Goal: Transaction & Acquisition: Purchase product/service

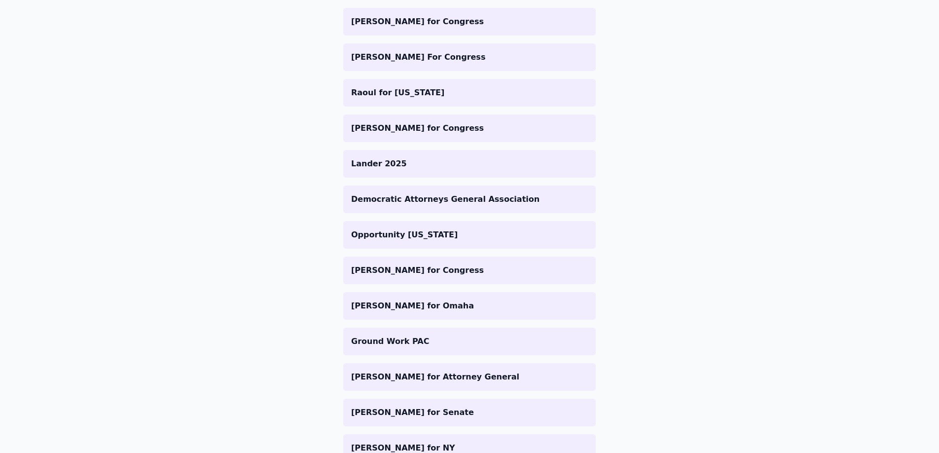
scroll to position [75, 0]
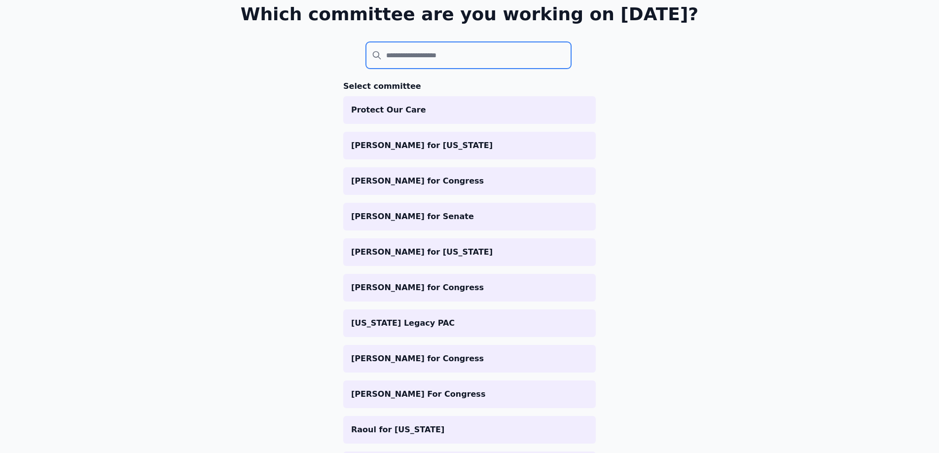
click at [431, 54] on input "search" at bounding box center [468, 55] width 205 height 27
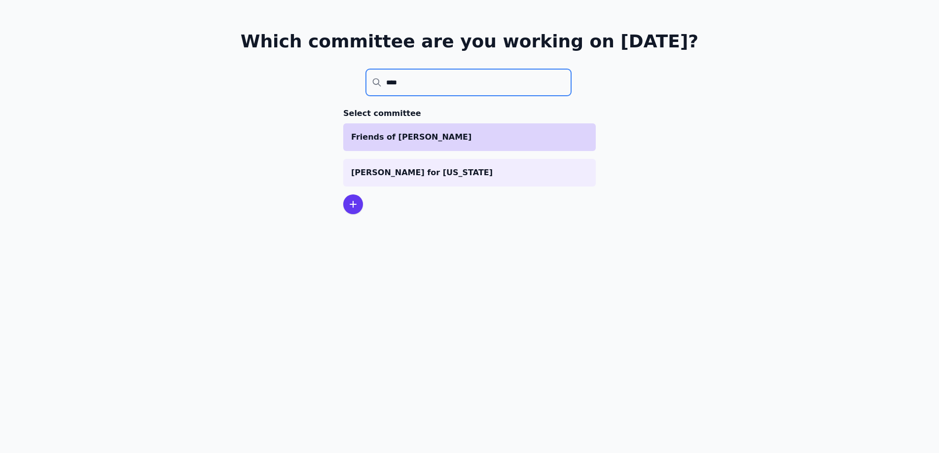
type input "****"
click at [456, 141] on p "Friends of [PERSON_NAME]" at bounding box center [469, 137] width 237 height 12
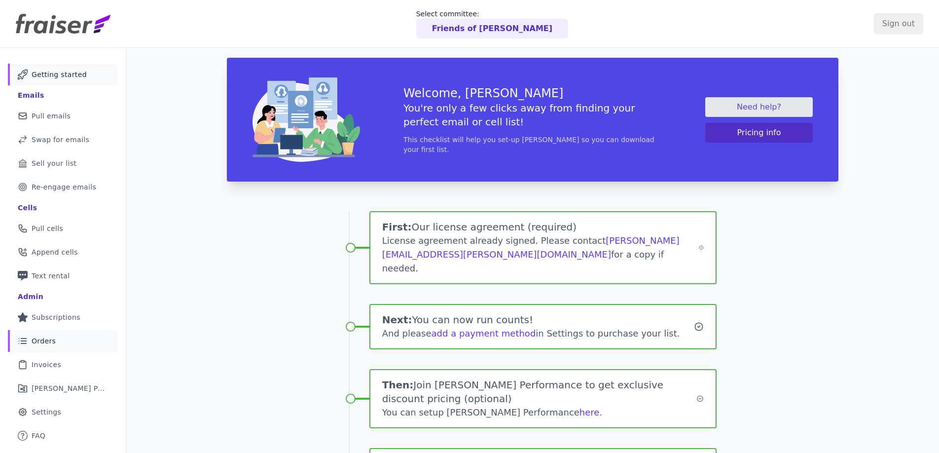
click at [58, 342] on link "List Icon Outline of bulleted list Orders" at bounding box center [63, 341] width 110 height 22
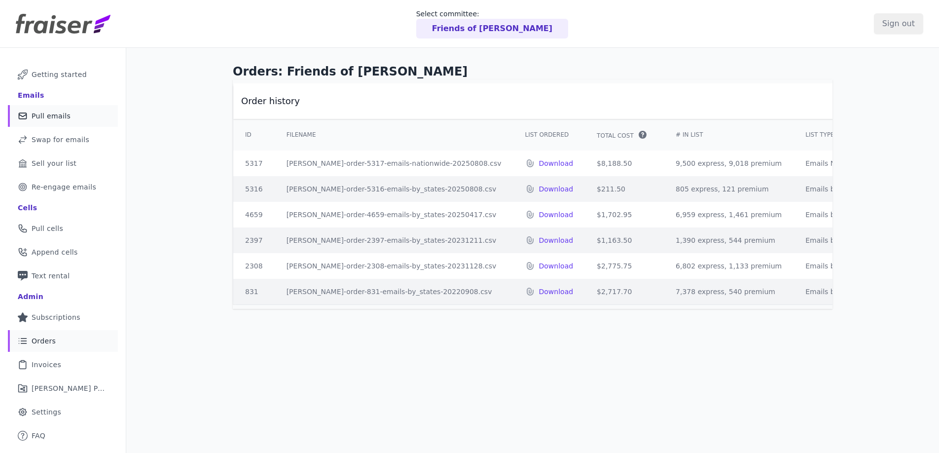
click at [71, 112] on link "Mail Icon Outline of a mail envelope Pull emails" at bounding box center [63, 116] width 110 height 22
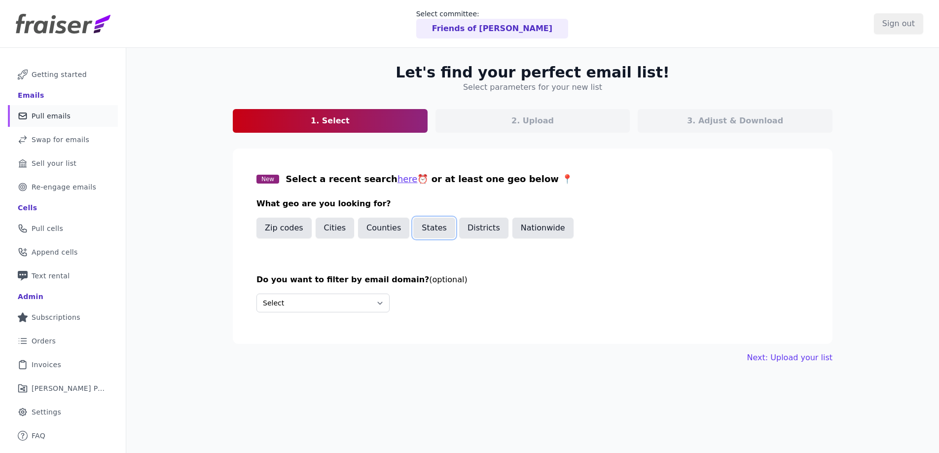
click at [423, 231] on button "States" at bounding box center [434, 228] width 42 height 21
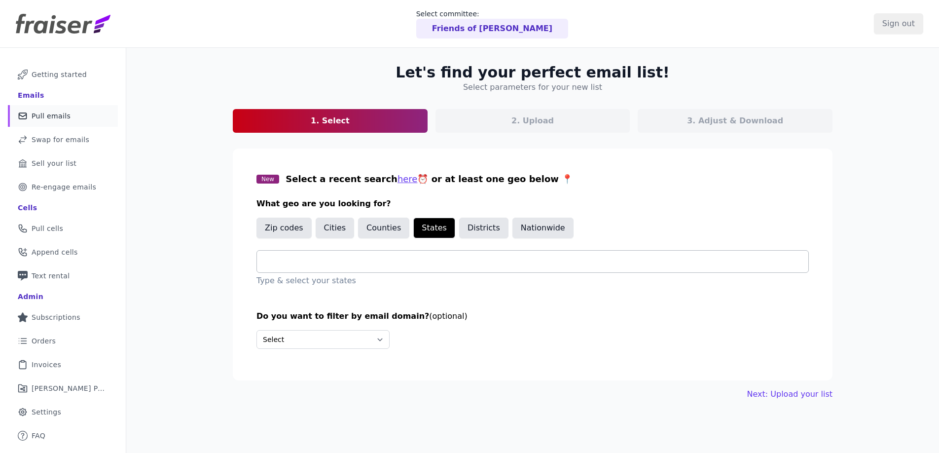
click at [359, 260] on input "text" at bounding box center [537, 262] width 544 height 12
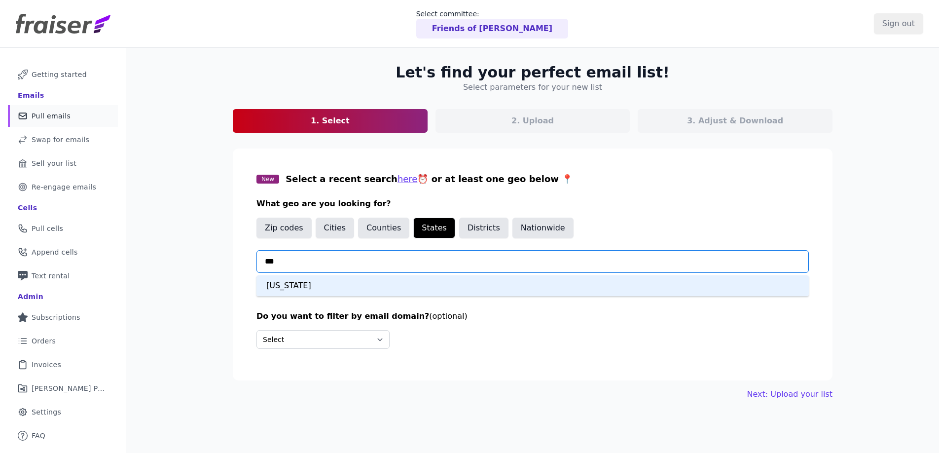
type input "****"
click at [344, 293] on div "Oregon" at bounding box center [533, 285] width 552 height 21
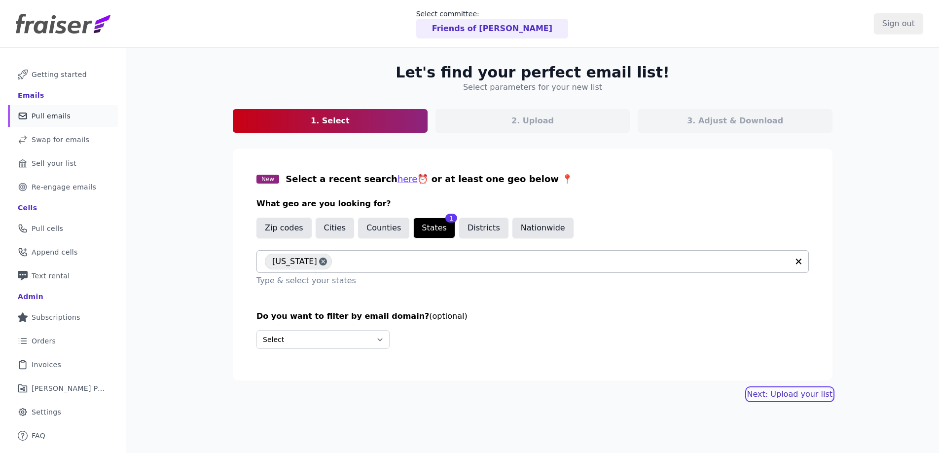
click at [797, 395] on link "Next: Upload your list" at bounding box center [789, 394] width 85 height 12
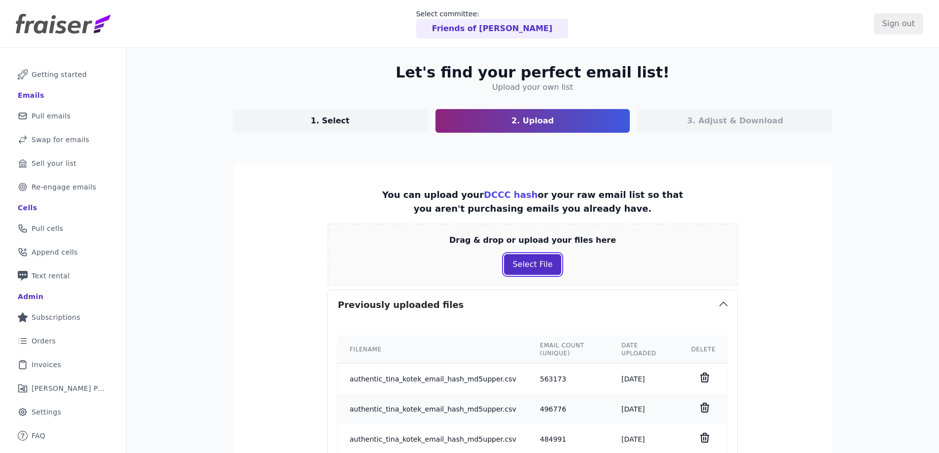
click at [535, 265] on button "Select File" at bounding box center [532, 264] width 57 height 21
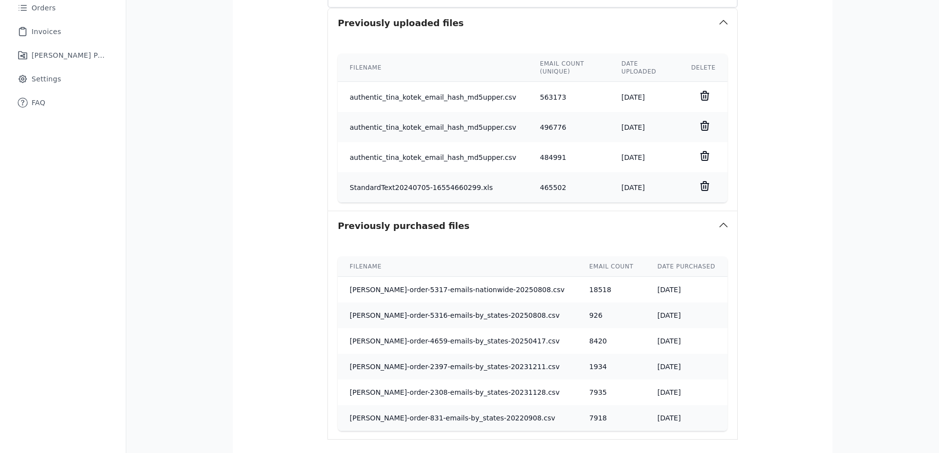
scroll to position [420, 0]
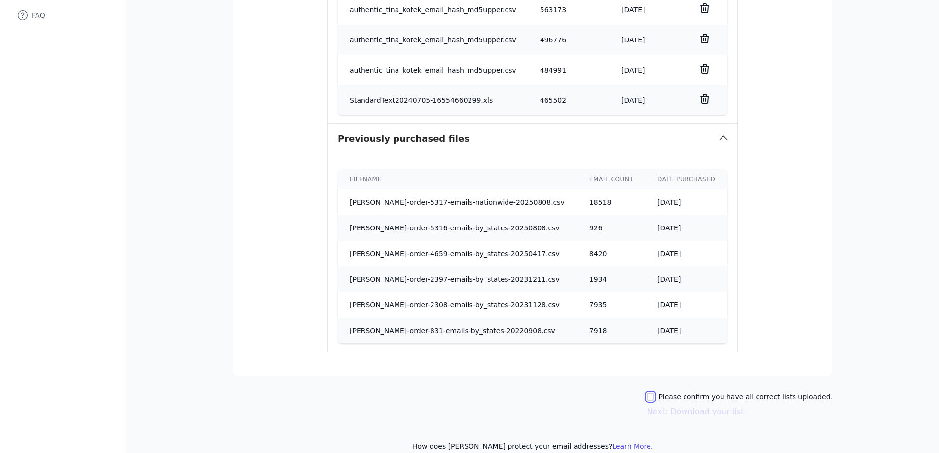
click at [655, 394] on input "Please confirm you have all correct lists uploaded." at bounding box center [651, 397] width 8 height 8
checkbox input "true"
click at [714, 412] on button "Next: Download your list" at bounding box center [695, 411] width 97 height 12
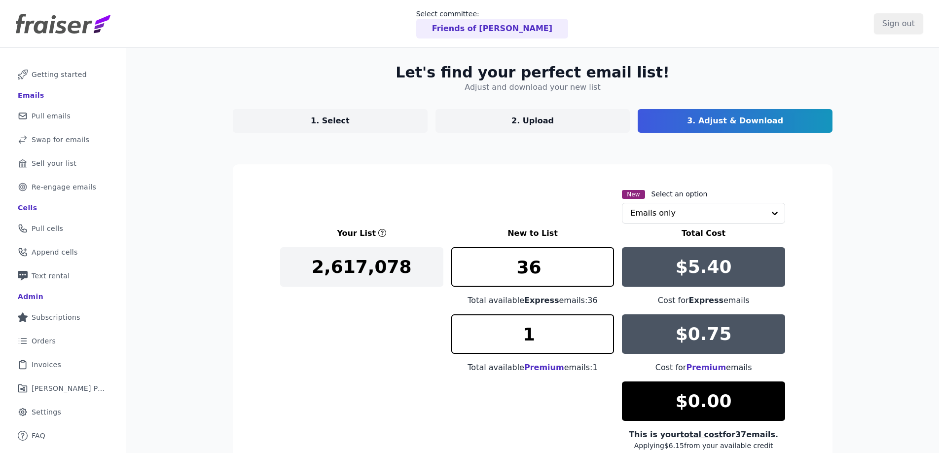
click at [368, 130] on link "1. Select" at bounding box center [330, 121] width 195 height 24
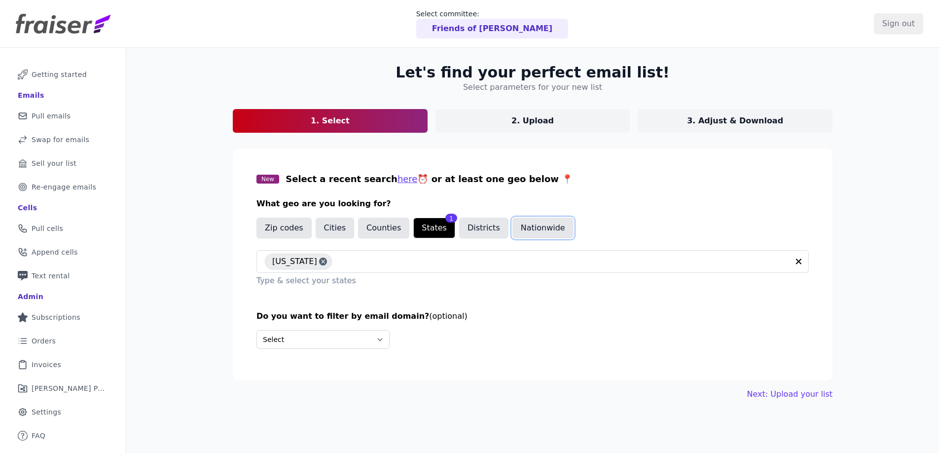
click at [517, 230] on button "Nationwide" at bounding box center [543, 228] width 61 height 21
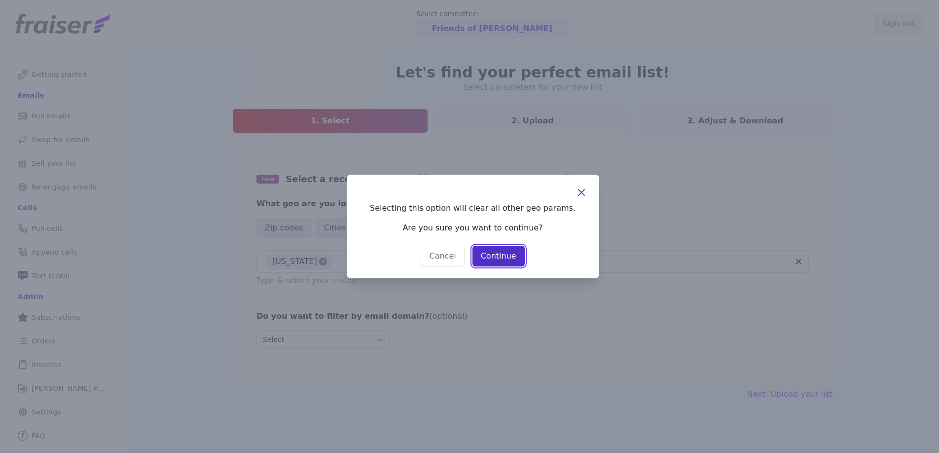
click at [503, 261] on button "Continue" at bounding box center [499, 256] width 52 height 21
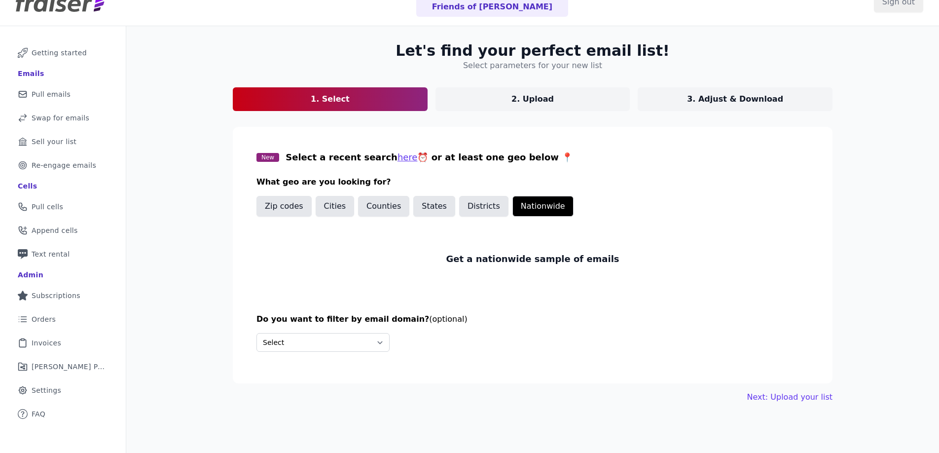
scroll to position [48, 0]
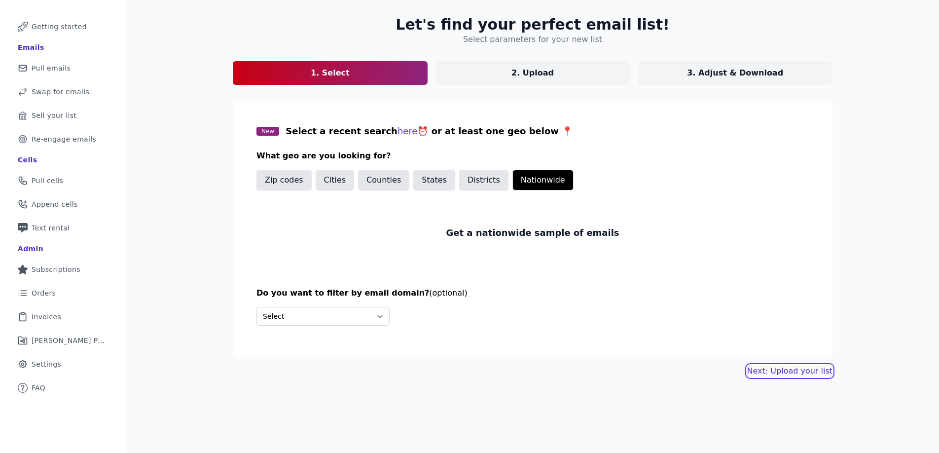
click at [798, 375] on link "Next: Upload your list" at bounding box center [789, 371] width 85 height 12
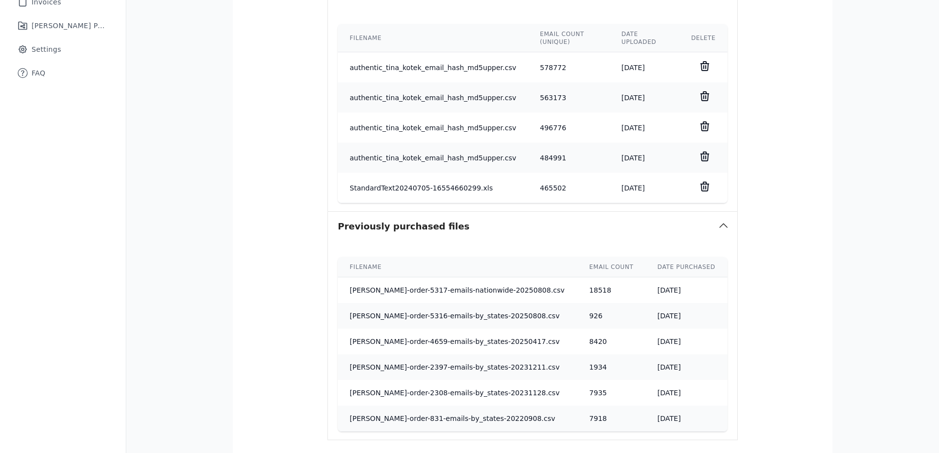
scroll to position [464, 0]
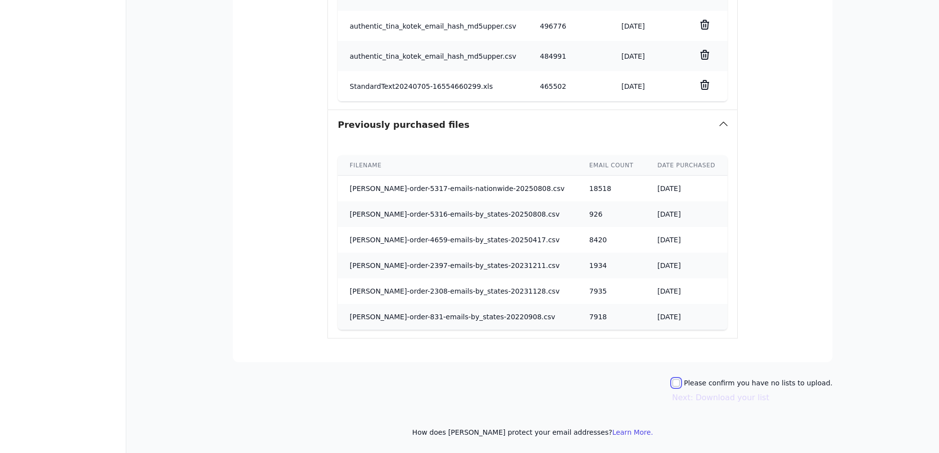
click at [680, 381] on input "Please confirm you have no lists to upload." at bounding box center [676, 383] width 8 height 8
checkbox input "true"
click at [700, 398] on button "Next: Download your list" at bounding box center [720, 398] width 97 height 12
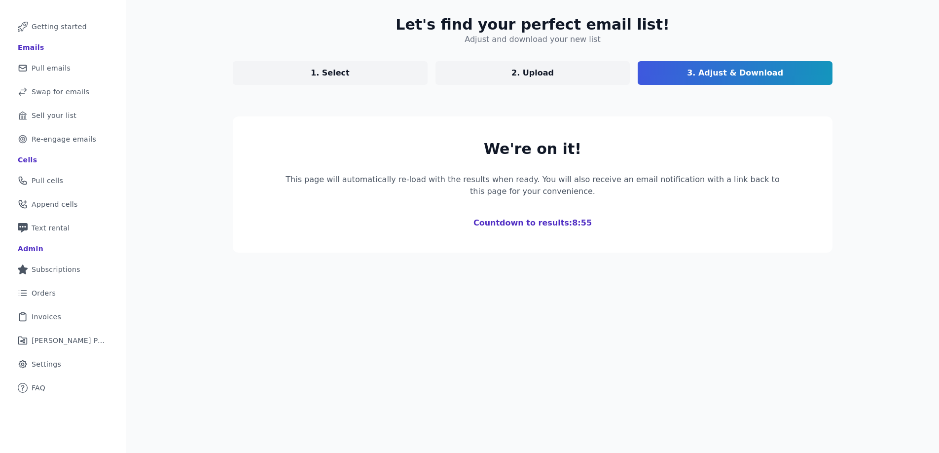
scroll to position [125, 0]
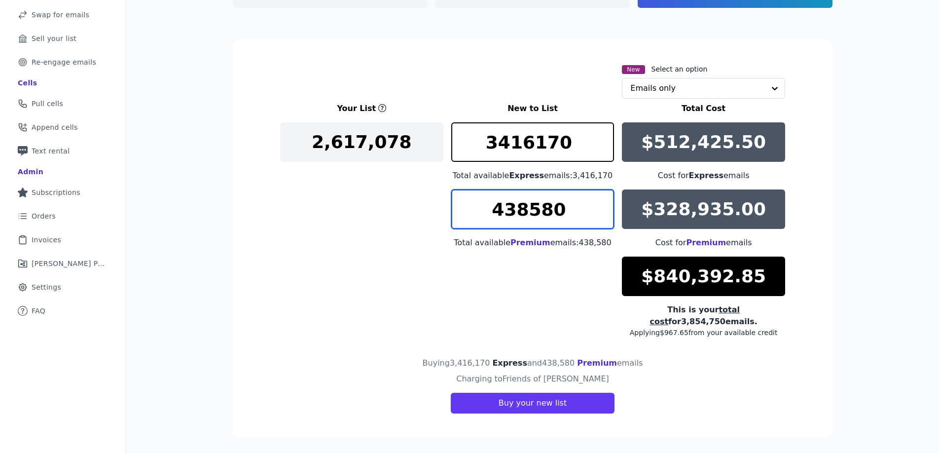
drag, startPoint x: 563, startPoint y: 217, endPoint x: 472, endPoint y: 200, distance: 93.2
click at [472, 200] on input "438580" at bounding box center [532, 208] width 163 height 39
type input "500"
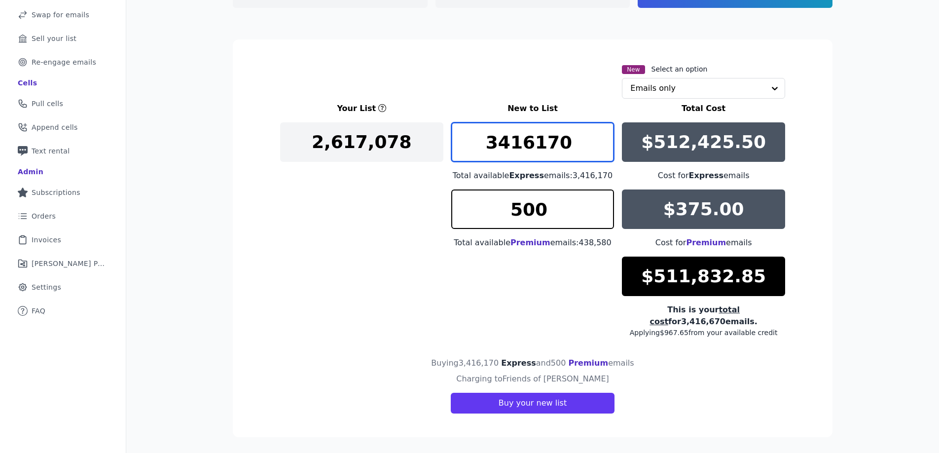
drag, startPoint x: 573, startPoint y: 143, endPoint x: 463, endPoint y: 131, distance: 111.2
click at [463, 131] on input "3416170" at bounding box center [532, 141] width 163 height 39
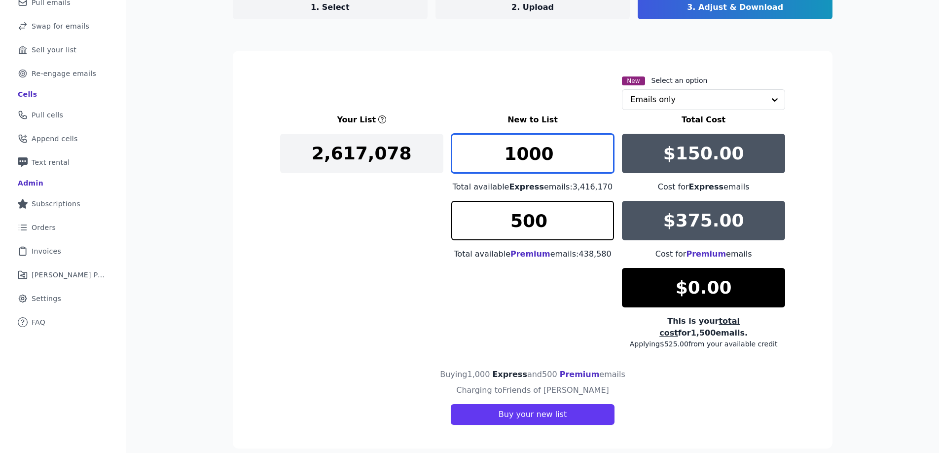
type input "1000"
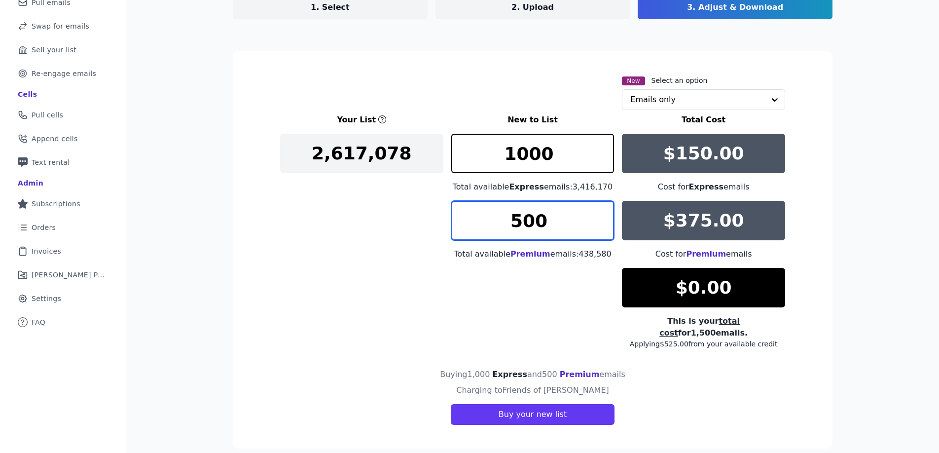
drag, startPoint x: 514, startPoint y: 220, endPoint x: 505, endPoint y: 219, distance: 9.4
click at [505, 219] on input "500" at bounding box center [532, 220] width 163 height 39
type input "1000"
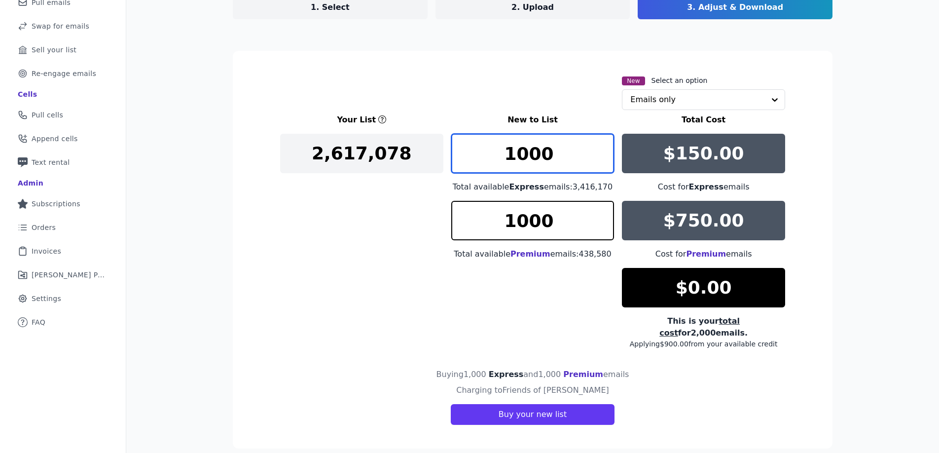
drag, startPoint x: 512, startPoint y: 159, endPoint x: 490, endPoint y: 159, distance: 21.7
click at [491, 159] on input "1000" at bounding box center [532, 153] width 163 height 39
drag, startPoint x: 509, startPoint y: 159, endPoint x: 501, endPoint y: 159, distance: 8.4
click at [501, 159] on input "20000" at bounding box center [532, 153] width 163 height 39
drag, startPoint x: 516, startPoint y: 155, endPoint x: 510, endPoint y: 153, distance: 7.1
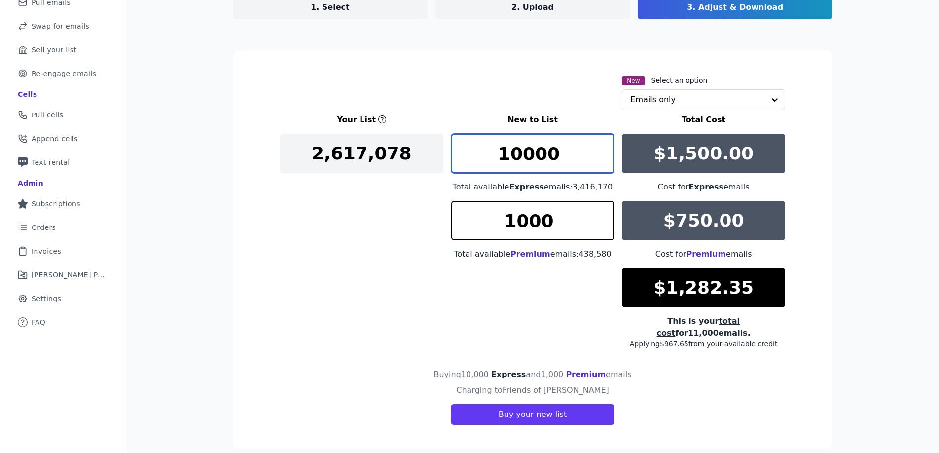
click at [510, 153] on input "10000" at bounding box center [532, 153] width 163 height 39
click at [513, 155] on input "10000" at bounding box center [532, 153] width 163 height 39
drag, startPoint x: 514, startPoint y: 155, endPoint x: 480, endPoint y: 155, distance: 33.5
click at [480, 155] on input "10000" at bounding box center [532, 153] width 163 height 39
click at [501, 157] on input "10000" at bounding box center [532, 153] width 163 height 39
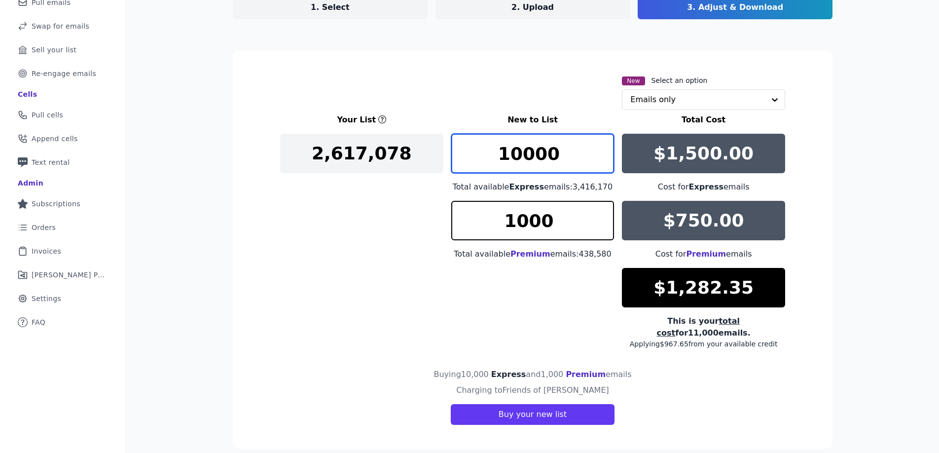
drag, startPoint x: 516, startPoint y: 155, endPoint x: 482, endPoint y: 151, distance: 34.2
click at [485, 151] on input "10000" at bounding box center [532, 153] width 163 height 39
type input "5000"
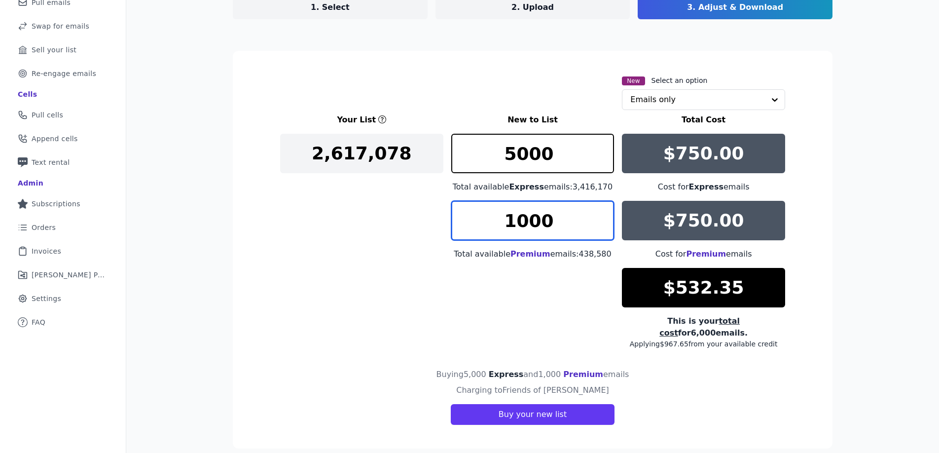
drag, startPoint x: 511, startPoint y: 224, endPoint x: 498, endPoint y: 224, distance: 12.8
click at [498, 224] on input "1000" at bounding box center [532, 220] width 163 height 39
drag, startPoint x: 513, startPoint y: 217, endPoint x: 505, endPoint y: 215, distance: 8.1
click at [505, 215] on input "3000" at bounding box center [532, 220] width 163 height 39
type input "2000"
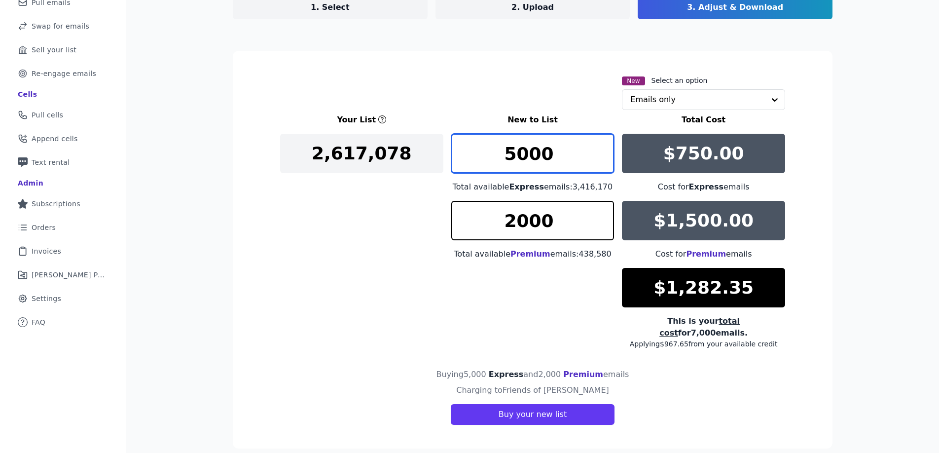
drag, startPoint x: 496, startPoint y: 153, endPoint x: 480, endPoint y: 152, distance: 16.3
click at [484, 152] on input "5000" at bounding box center [532, 153] width 163 height 39
drag, startPoint x: 509, startPoint y: 157, endPoint x: 503, endPoint y: 157, distance: 5.9
click at [504, 157] on input "4000" at bounding box center [532, 153] width 163 height 39
type input "3000"
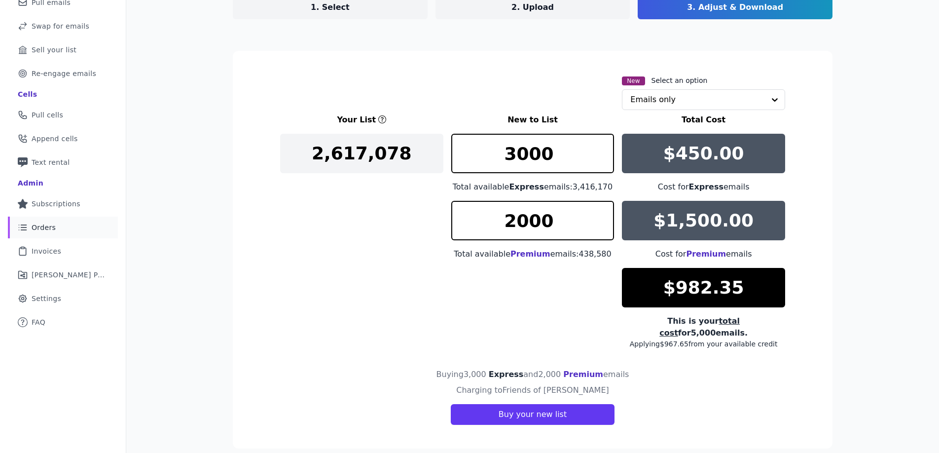
click at [52, 229] on span "Orders" at bounding box center [44, 227] width 24 height 10
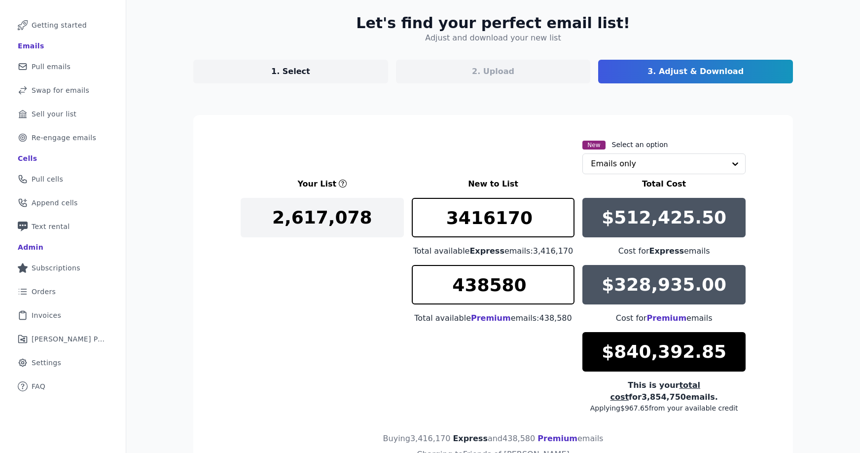
scroll to position [125, 0]
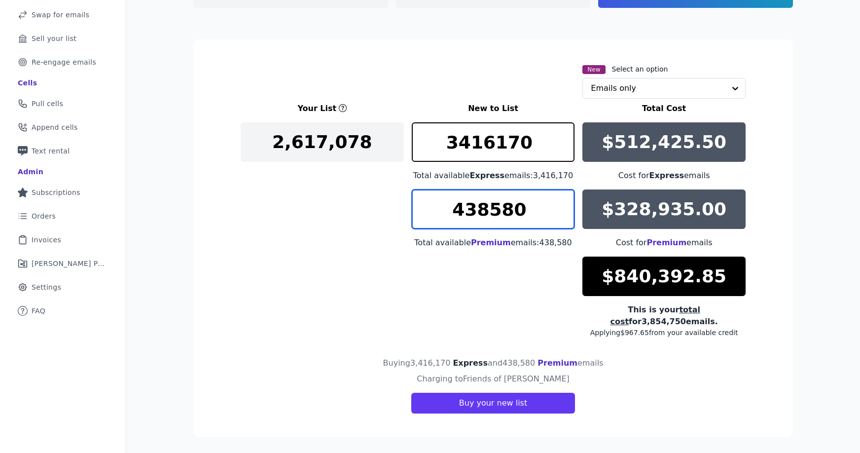
drag, startPoint x: 527, startPoint y: 216, endPoint x: 442, endPoint y: 216, distance: 84.8
click at [442, 216] on input "438580" at bounding box center [493, 208] width 163 height 39
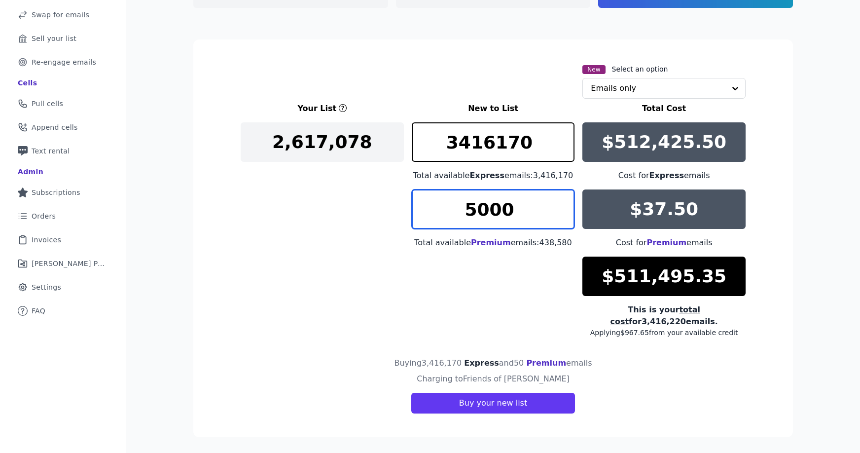
scroll to position [113, 0]
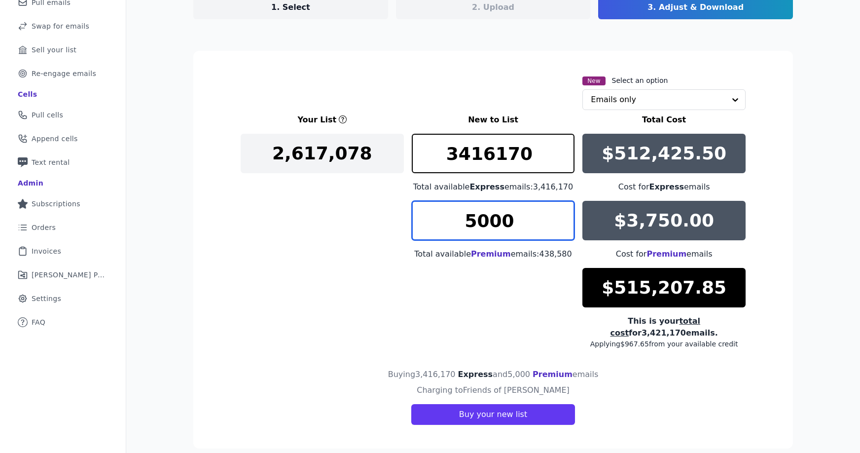
type input "5000"
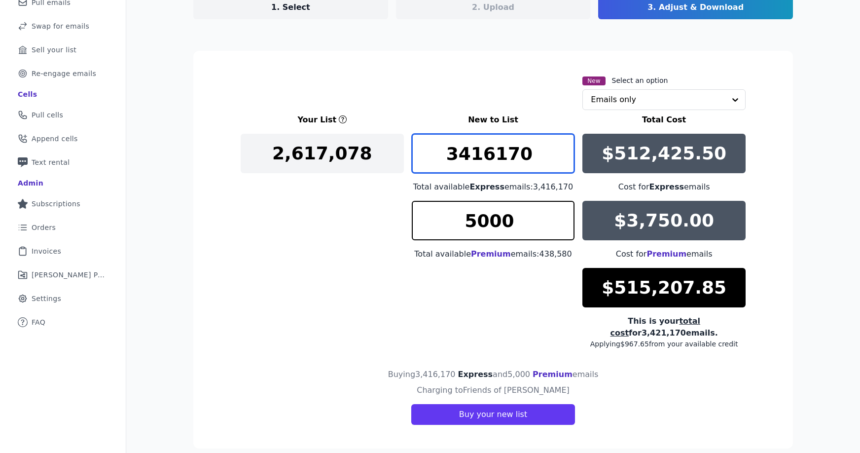
drag, startPoint x: 527, startPoint y: 155, endPoint x: 438, endPoint y: 153, distance: 89.3
click at [438, 153] on input "3416170" at bounding box center [493, 153] width 163 height 39
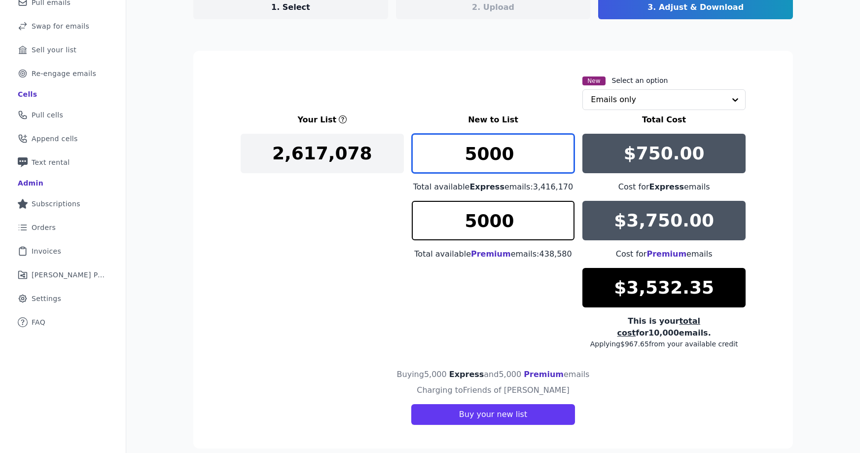
drag, startPoint x: 473, startPoint y: 155, endPoint x: 455, endPoint y: 155, distance: 17.3
click at [455, 155] on input "5000" at bounding box center [493, 153] width 163 height 39
type input "3000"
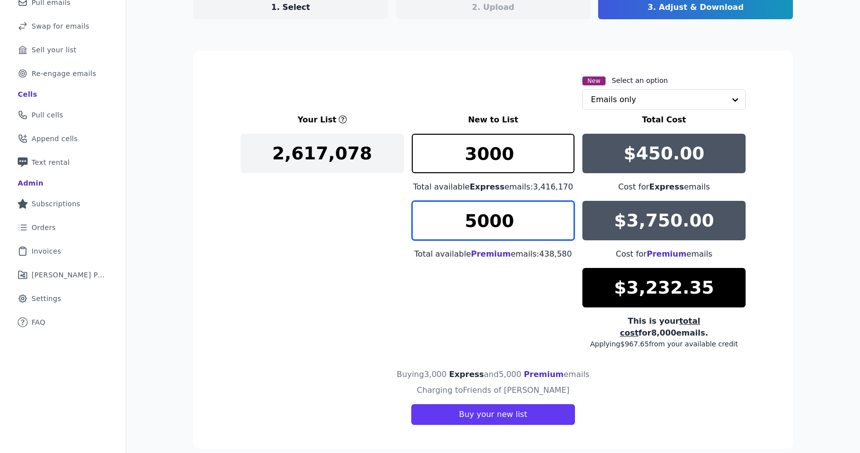
click at [455, 222] on input "5000" at bounding box center [493, 220] width 163 height 39
drag, startPoint x: 475, startPoint y: 224, endPoint x: 459, endPoint y: 224, distance: 15.8
click at [459, 224] on input "1000" at bounding box center [493, 220] width 163 height 39
type input "4000"
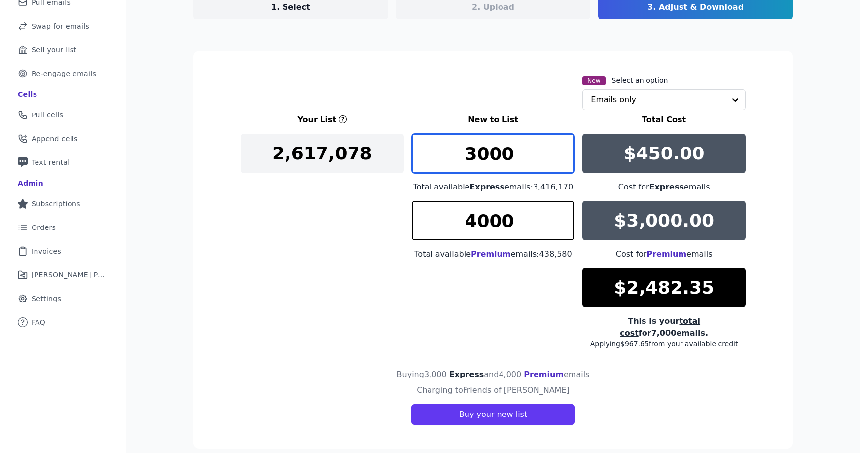
drag, startPoint x: 471, startPoint y: 161, endPoint x: 463, endPoint y: 159, distance: 8.6
click at [463, 159] on input "3000" at bounding box center [493, 153] width 163 height 39
type input "4000"
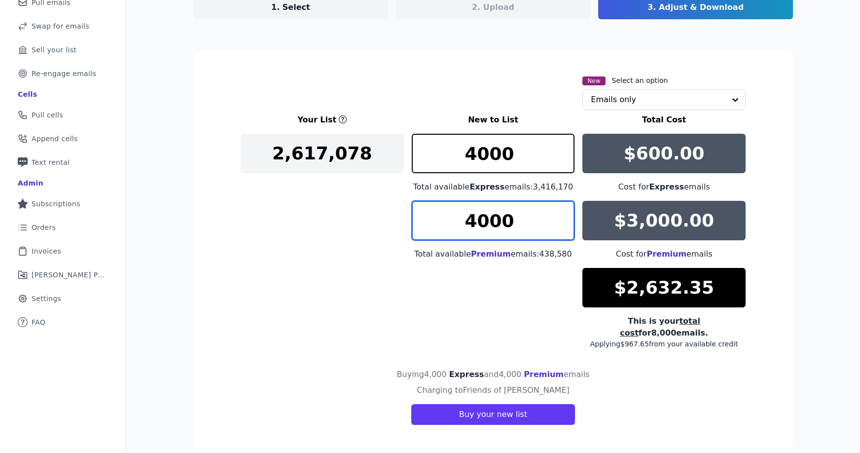
drag, startPoint x: 471, startPoint y: 226, endPoint x: 454, endPoint y: 225, distance: 17.3
click at [458, 225] on input "4000" at bounding box center [493, 220] width 163 height 39
type input "3000"
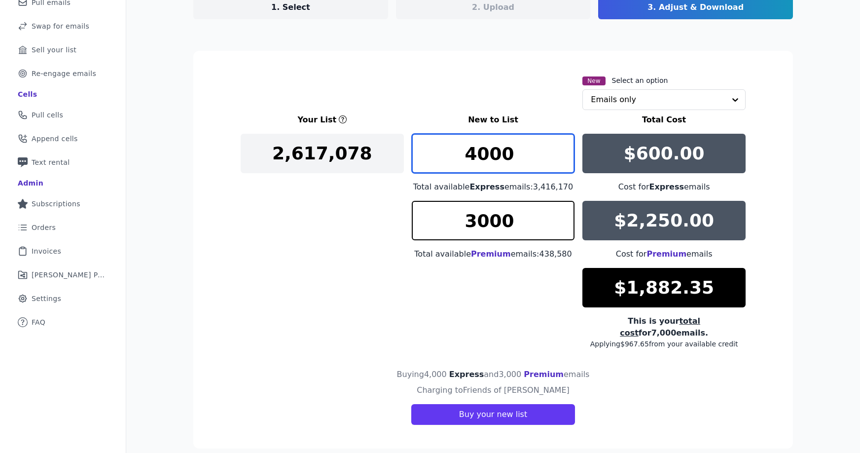
drag, startPoint x: 474, startPoint y: 158, endPoint x: 449, endPoint y: 158, distance: 24.7
click at [450, 158] on input "4000" at bounding box center [493, 153] width 163 height 39
type input "3000"
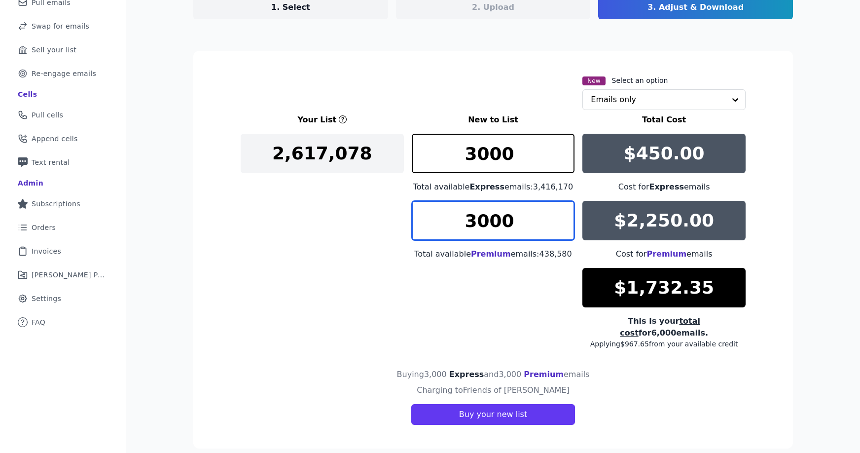
drag, startPoint x: 473, startPoint y: 217, endPoint x: 464, endPoint y: 218, distance: 8.9
click at [464, 218] on input "3000" at bounding box center [493, 220] width 163 height 39
type input "2000"
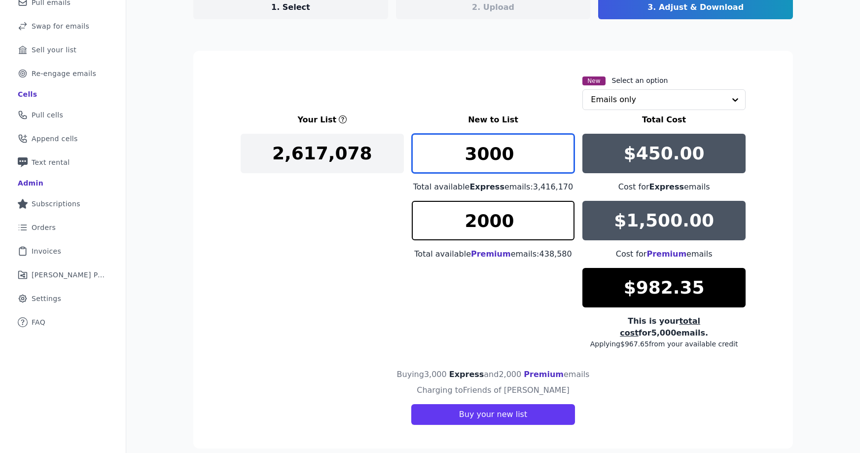
drag, startPoint x: 482, startPoint y: 157, endPoint x: 439, endPoint y: 160, distance: 43.5
click at [439, 160] on input "3000" at bounding box center [493, 153] width 163 height 39
drag, startPoint x: 480, startPoint y: 155, endPoint x: 464, endPoint y: 155, distance: 16.3
click at [464, 155] on input "2500" at bounding box center [493, 153] width 163 height 39
click at [562, 158] on input "2988" at bounding box center [493, 153] width 163 height 39
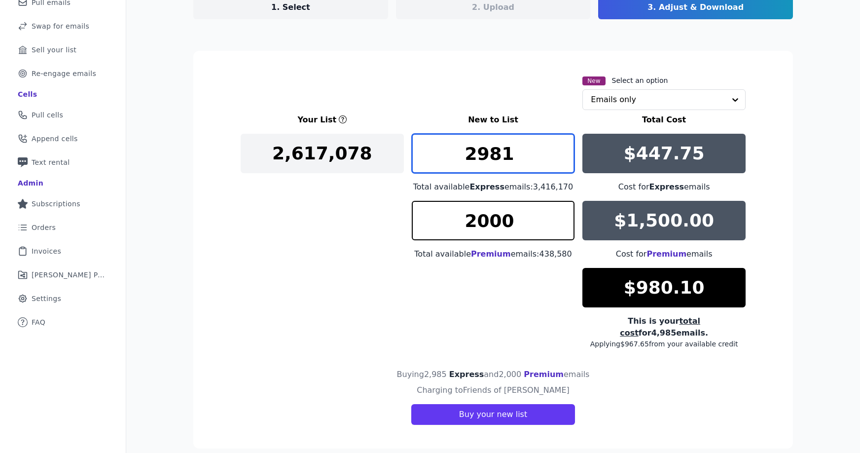
click at [562, 158] on input "2981" at bounding box center [493, 153] width 163 height 39
click at [562, 158] on input "2980" at bounding box center [493, 153] width 163 height 39
click at [562, 158] on input "2979" at bounding box center [493, 153] width 163 height 39
click at [562, 158] on input "2978" at bounding box center [493, 153] width 163 height 39
click at [562, 158] on input "2977" at bounding box center [493, 153] width 163 height 39
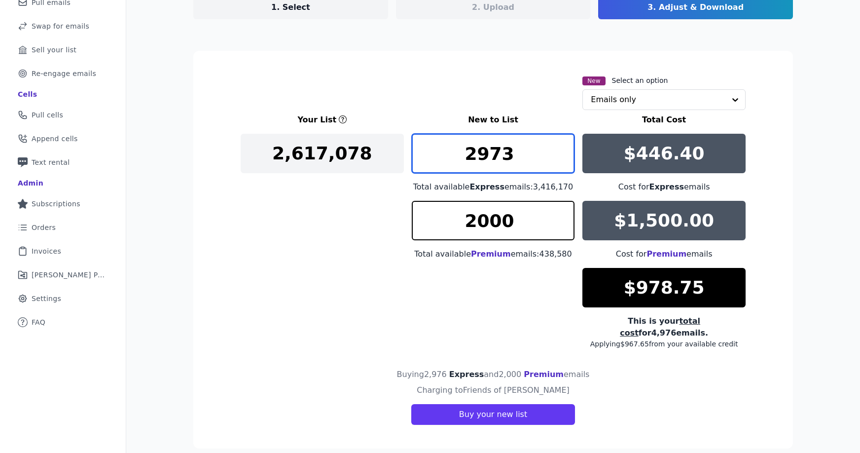
click at [562, 158] on input "2973" at bounding box center [493, 153] width 163 height 39
click at [562, 158] on input "2972" at bounding box center [493, 153] width 163 height 39
click at [562, 158] on input "2971" at bounding box center [493, 153] width 163 height 39
click at [562, 158] on input "2970" at bounding box center [493, 153] width 163 height 39
click at [562, 158] on input "2969" at bounding box center [493, 153] width 163 height 39
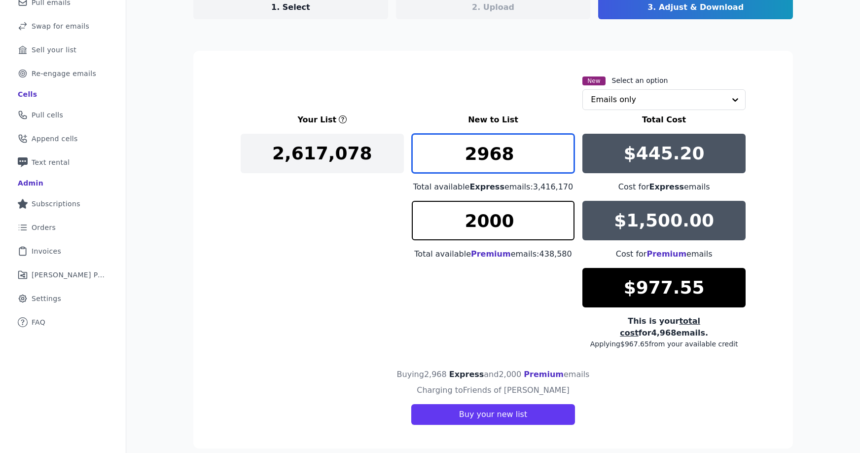
click at [562, 158] on input "2968" at bounding box center [493, 153] width 163 height 39
click at [562, 158] on input "2967" at bounding box center [493, 153] width 163 height 39
click at [562, 158] on input "2966" at bounding box center [493, 153] width 163 height 39
click at [562, 158] on input "2957" at bounding box center [493, 153] width 163 height 39
click at [562, 158] on input "2939" at bounding box center [493, 153] width 163 height 39
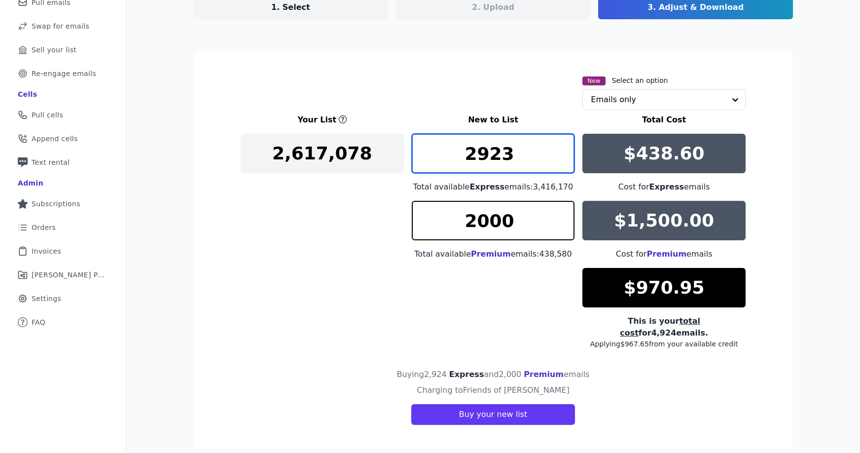
click at [562, 158] on input "2923" at bounding box center [493, 153] width 163 height 39
click at [562, 158] on input "2922" at bounding box center [493, 153] width 163 height 39
click at [562, 158] on input "2921" at bounding box center [493, 153] width 163 height 39
click at [562, 158] on input "2920" at bounding box center [493, 153] width 163 height 39
click at [562, 158] on input "2919" at bounding box center [493, 153] width 163 height 39
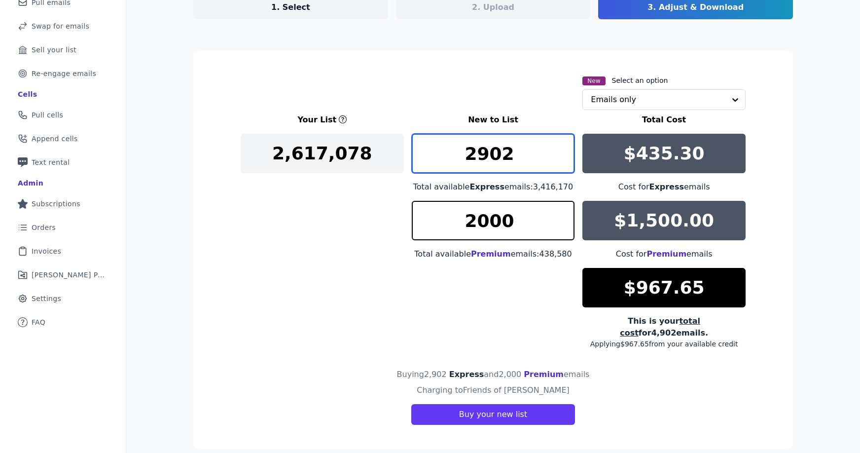
type input "2902"
click at [562, 158] on input "2902" at bounding box center [493, 153] width 163 height 39
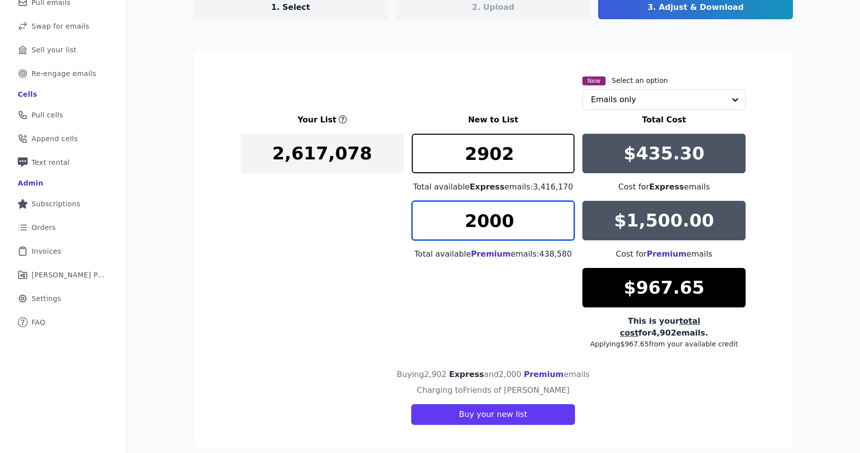
drag, startPoint x: 472, startPoint y: 223, endPoint x: 464, endPoint y: 222, distance: 8.0
click at [464, 222] on input "2000" at bounding box center [493, 220] width 163 height 39
type input "1000"
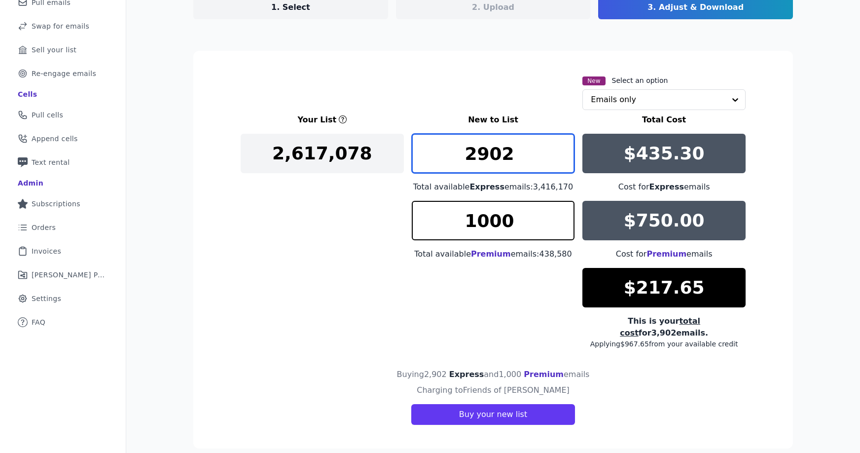
drag, startPoint x: 475, startPoint y: 157, endPoint x: 458, endPoint y: 155, distance: 16.9
click at [458, 155] on input "2902" at bounding box center [493, 153] width 163 height 39
click at [562, 159] on input "1499" at bounding box center [493, 153] width 163 height 39
click at [562, 159] on input "1498" at bounding box center [493, 153] width 163 height 39
click at [562, 159] on input "1497" at bounding box center [493, 153] width 163 height 39
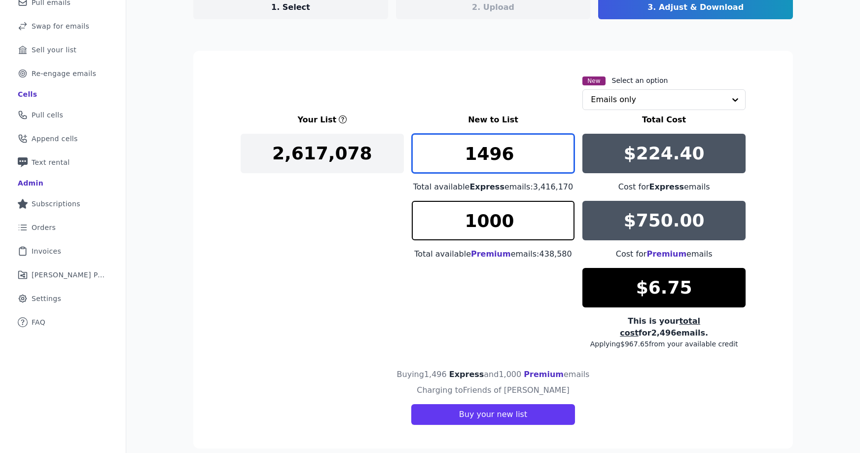
click at [562, 159] on input "1496" at bounding box center [493, 153] width 163 height 39
click at [562, 159] on input "1495" at bounding box center [493, 153] width 163 height 39
click at [562, 159] on input "1494" at bounding box center [493, 153] width 163 height 39
click at [562, 159] on input "1493" at bounding box center [493, 153] width 163 height 39
click at [562, 159] on input "1492" at bounding box center [493, 153] width 163 height 39
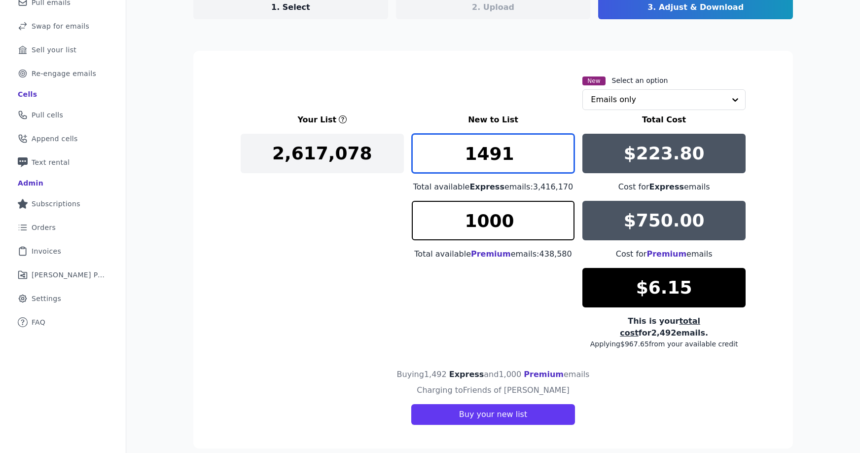
click at [562, 159] on input "1491" at bounding box center [493, 153] width 163 height 39
click at [562, 159] on input "1490" at bounding box center [493, 153] width 163 height 39
click at [562, 159] on input "1489" at bounding box center [493, 153] width 163 height 39
click at [562, 159] on input "1488" at bounding box center [493, 153] width 163 height 39
click at [562, 159] on input "1487" at bounding box center [493, 153] width 163 height 39
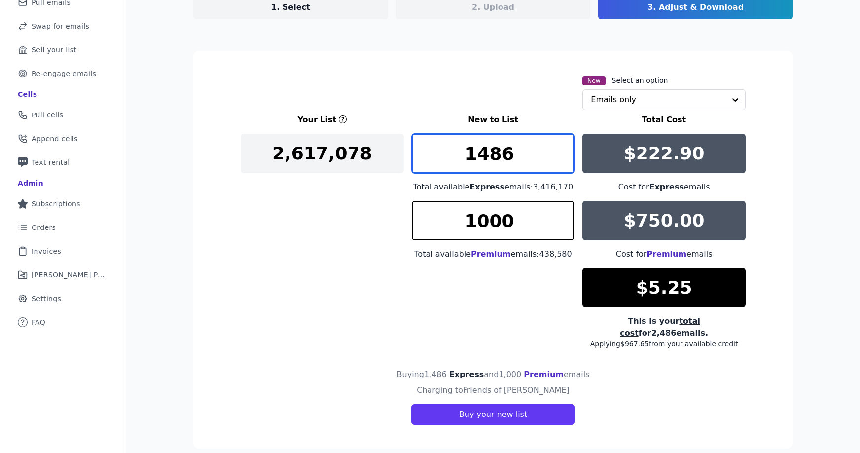
click at [562, 159] on input "1486" at bounding box center [493, 153] width 163 height 39
click at [562, 159] on input "1485" at bounding box center [493, 153] width 163 height 39
click at [562, 159] on input "1484" at bounding box center [493, 153] width 163 height 39
click at [562, 159] on input "1483" at bounding box center [493, 153] width 163 height 39
click at [562, 159] on input "1482" at bounding box center [493, 153] width 163 height 39
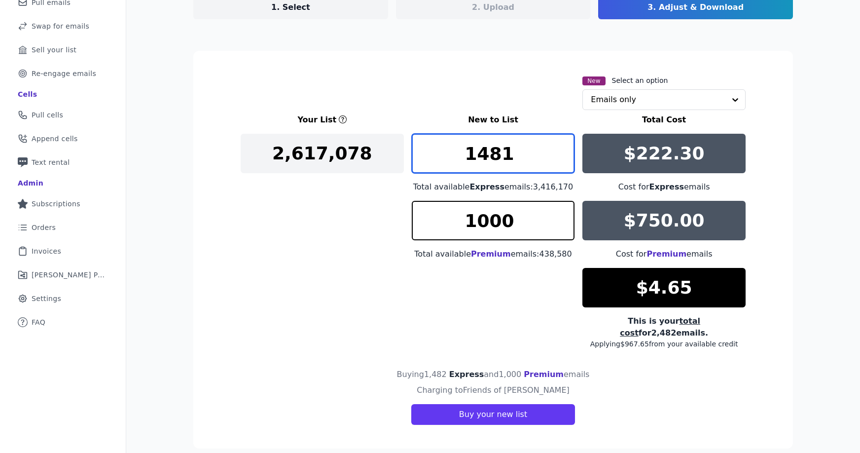
click at [562, 159] on input "1481" at bounding box center [493, 153] width 163 height 39
click at [562, 159] on input "1480" at bounding box center [493, 153] width 163 height 39
click at [562, 159] on input "1479" at bounding box center [493, 153] width 163 height 39
click at [562, 159] on input "1478" at bounding box center [493, 153] width 163 height 39
click at [562, 159] on input "1477" at bounding box center [493, 153] width 163 height 39
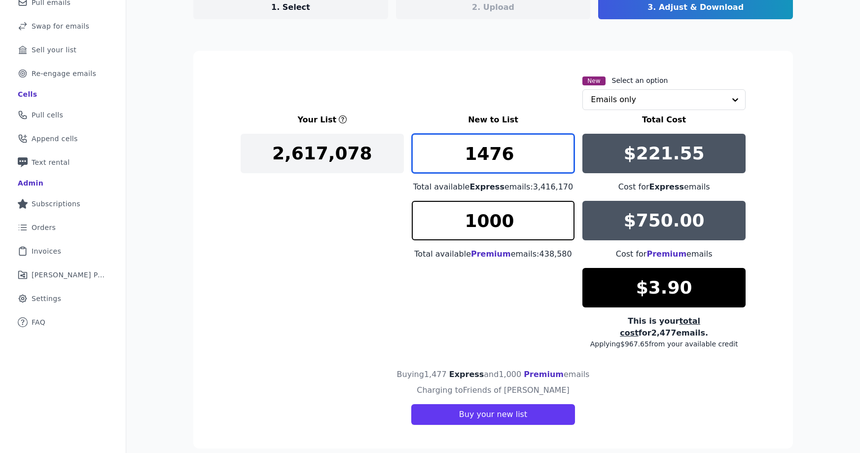
click at [562, 159] on input "1476" at bounding box center [493, 153] width 163 height 39
click at [562, 159] on input "1475" at bounding box center [493, 153] width 163 height 39
click at [562, 159] on input "1474" at bounding box center [493, 153] width 163 height 39
click at [562, 159] on input "1473" at bounding box center [493, 153] width 163 height 39
click at [562, 159] on input "1472" at bounding box center [493, 153] width 163 height 39
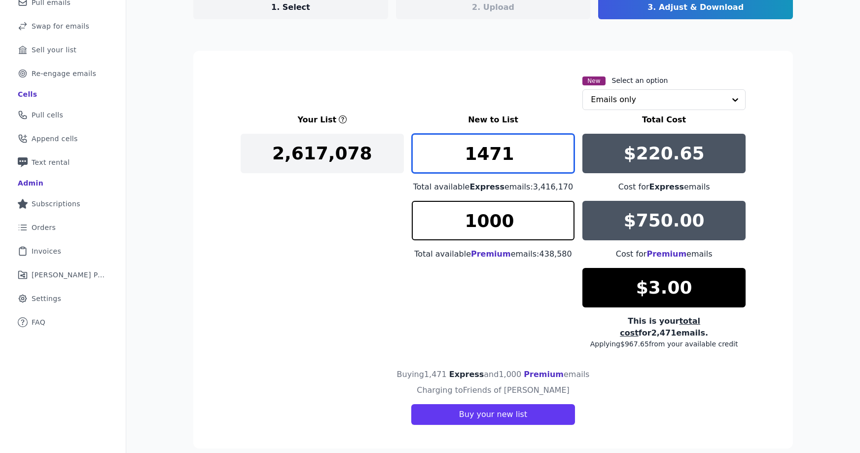
click at [562, 159] on input "1471" at bounding box center [493, 153] width 163 height 39
click at [562, 159] on input "1470" at bounding box center [493, 153] width 163 height 39
click at [562, 159] on input "1469" at bounding box center [493, 153] width 163 height 39
click at [562, 159] on input "1468" at bounding box center [493, 153] width 163 height 39
click at [562, 159] on input "1467" at bounding box center [493, 153] width 163 height 39
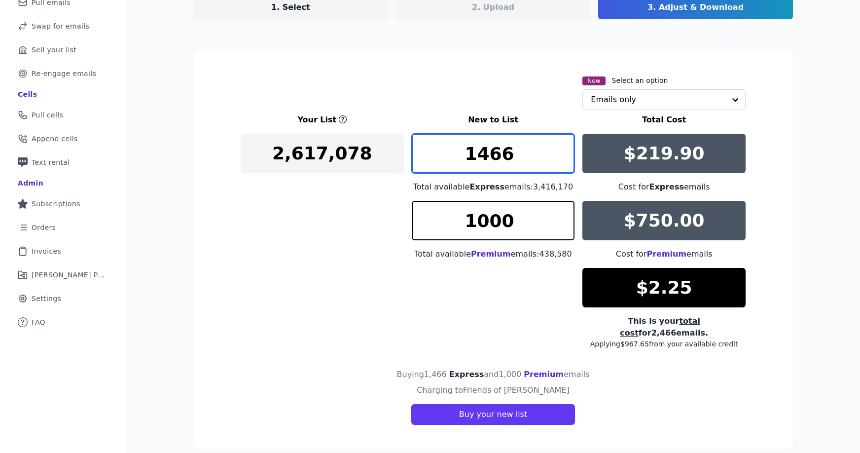
click at [562, 159] on input "1466" at bounding box center [493, 153] width 163 height 39
click at [562, 159] on input "1465" at bounding box center [493, 153] width 163 height 39
click at [562, 159] on input "1464" at bounding box center [493, 153] width 163 height 39
click at [562, 159] on input "1463" at bounding box center [493, 153] width 163 height 39
click at [562, 159] on input "1462" at bounding box center [493, 153] width 163 height 39
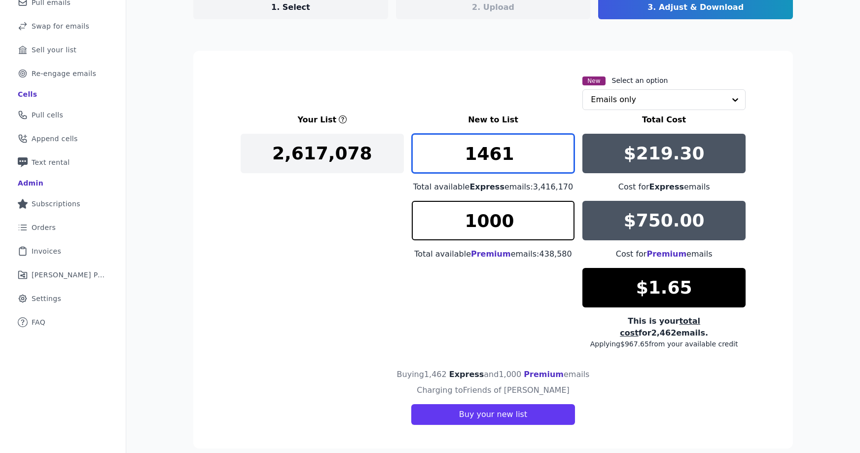
click at [562, 159] on input "1461" at bounding box center [493, 153] width 163 height 39
click at [562, 159] on input "1460" at bounding box center [493, 153] width 163 height 39
click at [562, 159] on input "1459" at bounding box center [493, 153] width 163 height 39
click at [562, 159] on input "1458" at bounding box center [493, 153] width 163 height 39
click at [562, 159] on input "1457" at bounding box center [493, 153] width 163 height 39
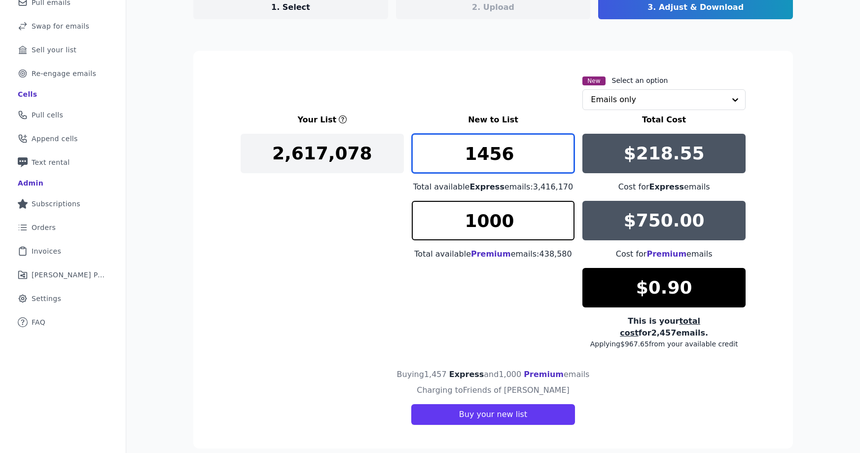
click at [562, 159] on input "1456" at bounding box center [493, 153] width 163 height 39
click at [562, 159] on input "1455" at bounding box center [493, 153] width 163 height 39
click at [562, 159] on input "1454" at bounding box center [493, 153] width 163 height 39
click at [562, 159] on input "1453" at bounding box center [493, 153] width 163 height 39
click at [562, 159] on input "1452" at bounding box center [493, 153] width 163 height 39
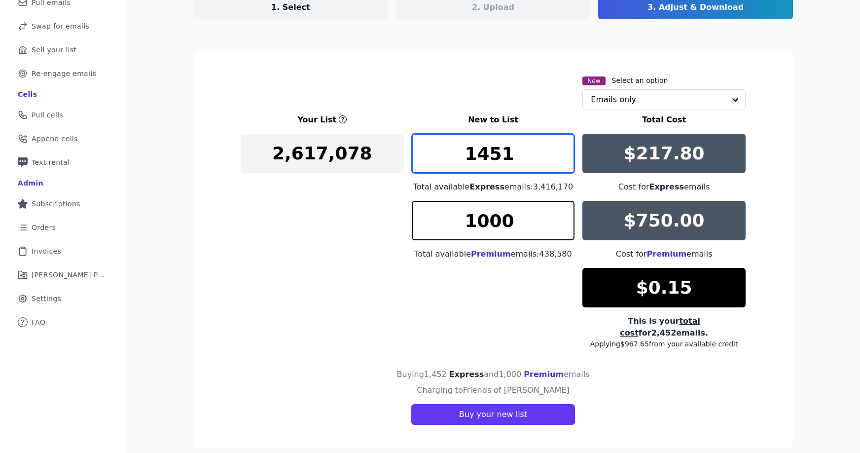
click at [562, 159] on input "1451" at bounding box center [493, 153] width 163 height 39
click at [562, 159] on input "1450" at bounding box center [493, 153] width 163 height 39
click at [562, 147] on input "1451" at bounding box center [493, 153] width 163 height 39
click at [562, 147] on input "1452" at bounding box center [493, 153] width 163 height 39
type input "1451"
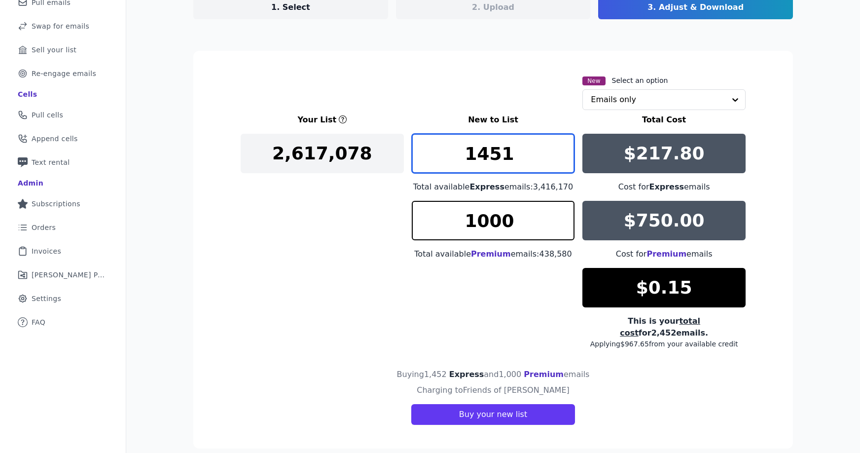
click at [562, 159] on input "1451" at bounding box center [493, 153] width 163 height 39
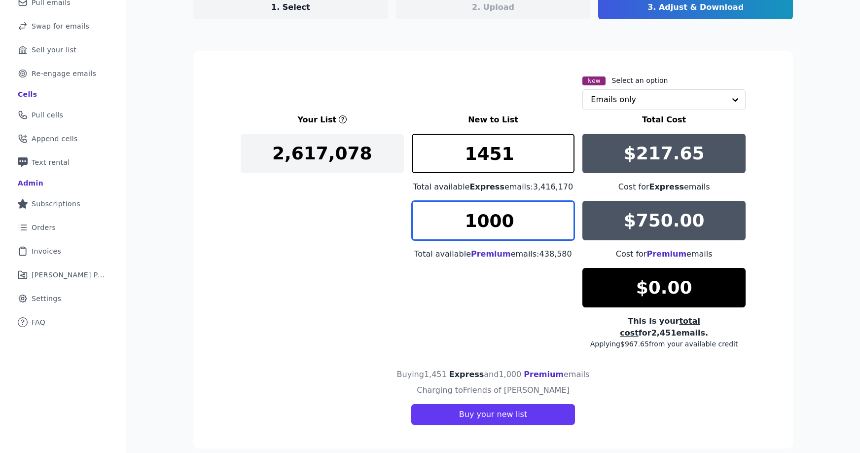
click at [479, 219] on input "1000" at bounding box center [493, 220] width 163 height 39
type input "1250"
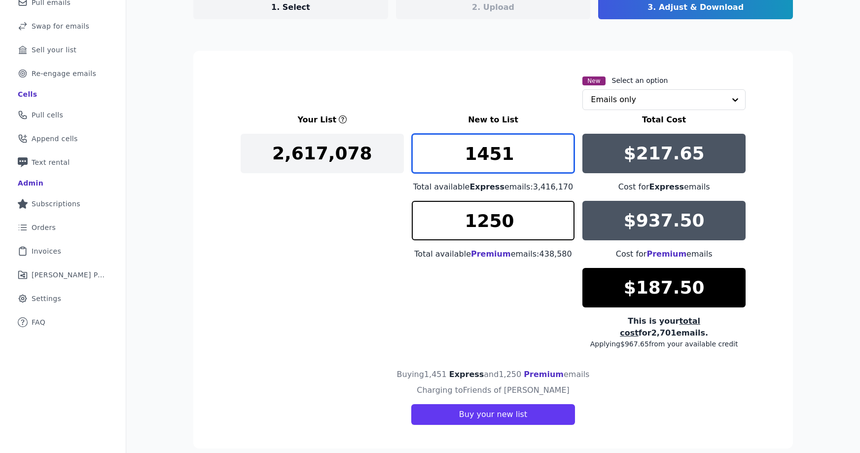
drag, startPoint x: 475, startPoint y: 157, endPoint x: 511, endPoint y: 156, distance: 36.0
click at [509, 155] on input "1451" at bounding box center [493, 153] width 163 height 39
type input "1000"
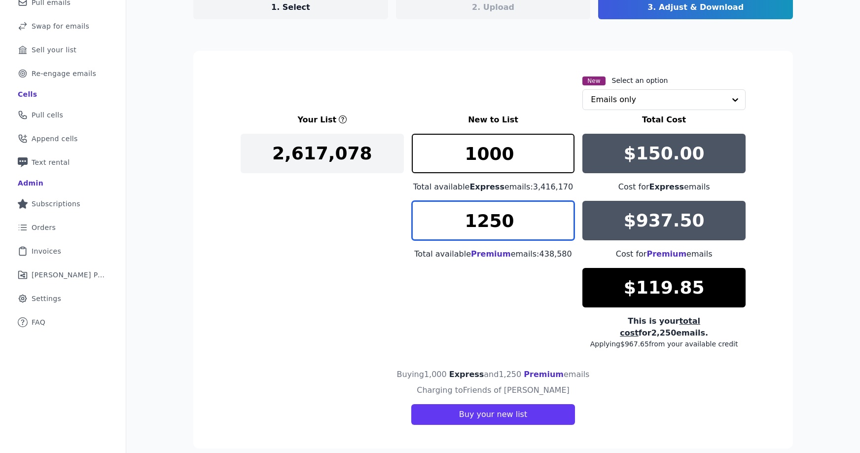
click at [480, 224] on input "1250" at bounding box center [493, 220] width 163 height 39
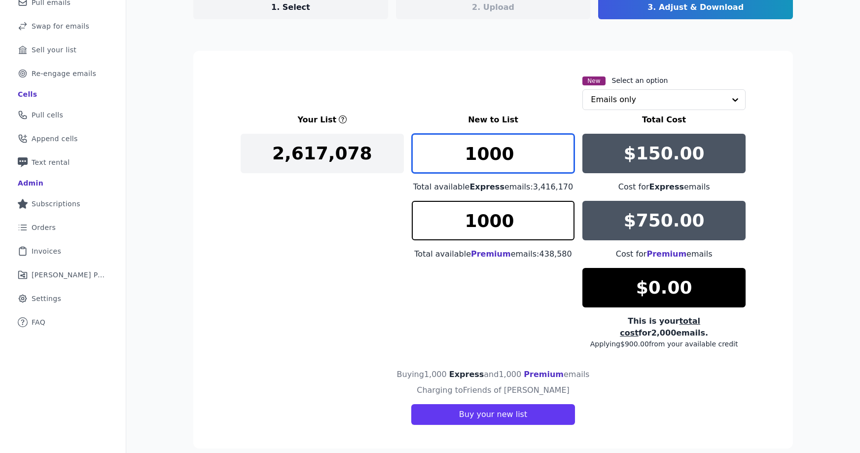
drag, startPoint x: 476, startPoint y: 154, endPoint x: 492, endPoint y: 185, distance: 34.6
click at [490, 156] on input "1000" at bounding box center [493, 153] width 163 height 39
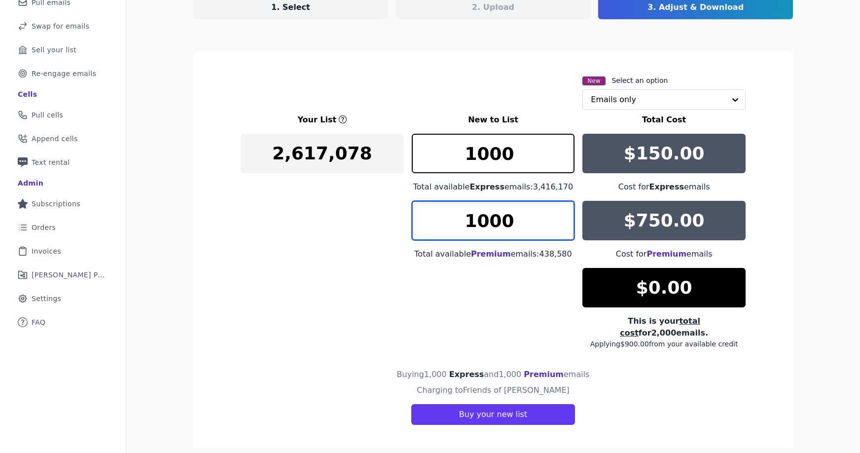
click at [470, 225] on input "1000" at bounding box center [493, 220] width 163 height 39
drag, startPoint x: 474, startPoint y: 225, endPoint x: 482, endPoint y: 225, distance: 7.9
click at [482, 225] on input "1000" at bounding box center [493, 220] width 163 height 39
type input "1000"
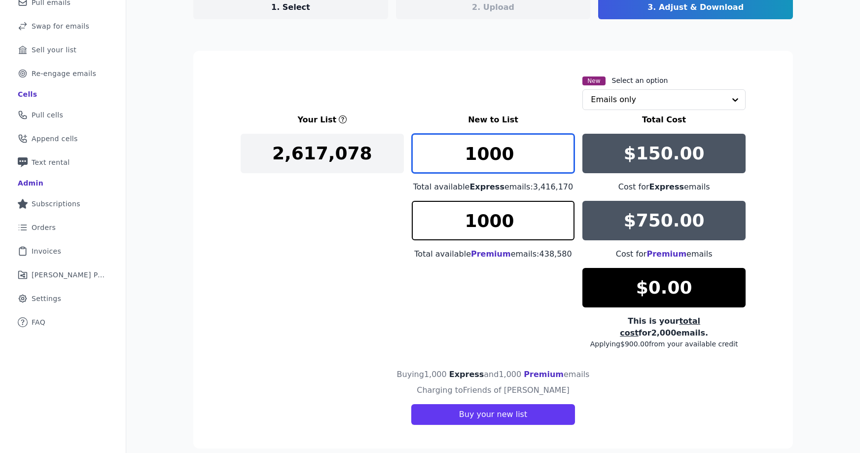
drag, startPoint x: 478, startPoint y: 154, endPoint x: 484, endPoint y: 155, distance: 6.9
click at [484, 155] on input "1000" at bounding box center [493, 153] width 163 height 39
type input "1451"
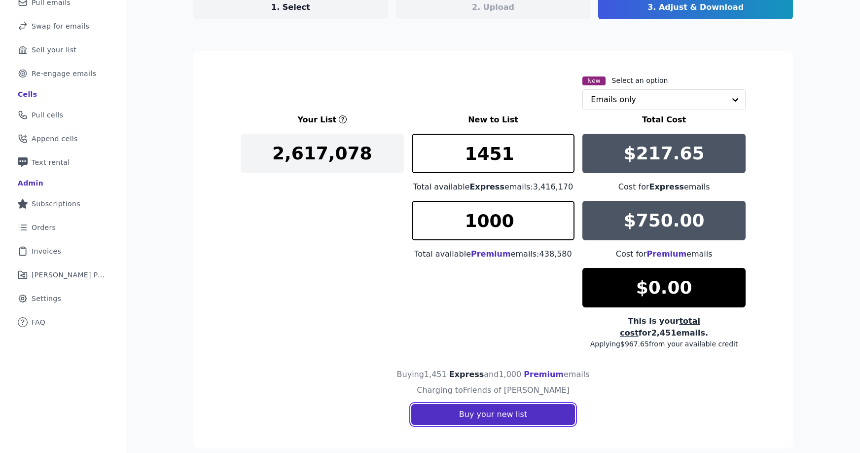
click at [509, 404] on button "Buy your new list" at bounding box center [493, 414] width 164 height 21
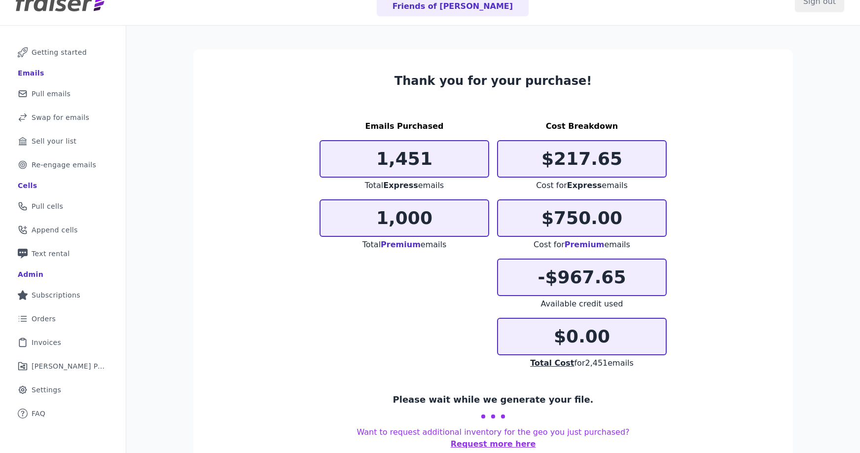
scroll to position [48, 0]
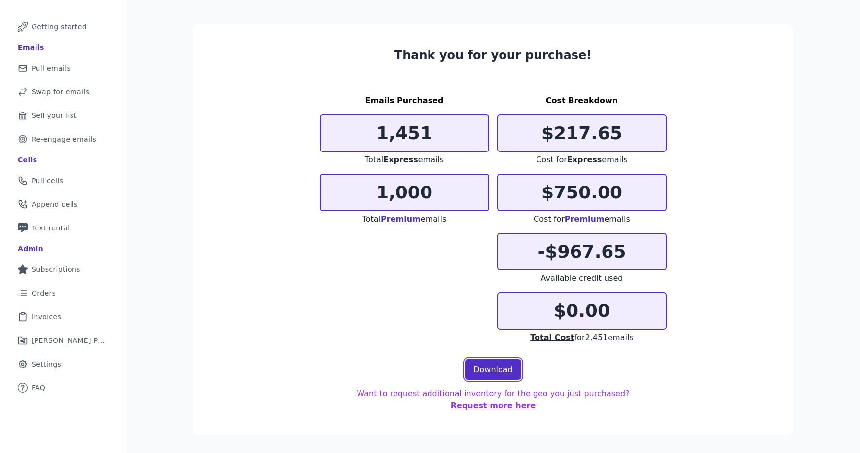
click at [474, 369] on link "Download" at bounding box center [493, 369] width 56 height 21
